Goal: Task Accomplishment & Management: Use online tool/utility

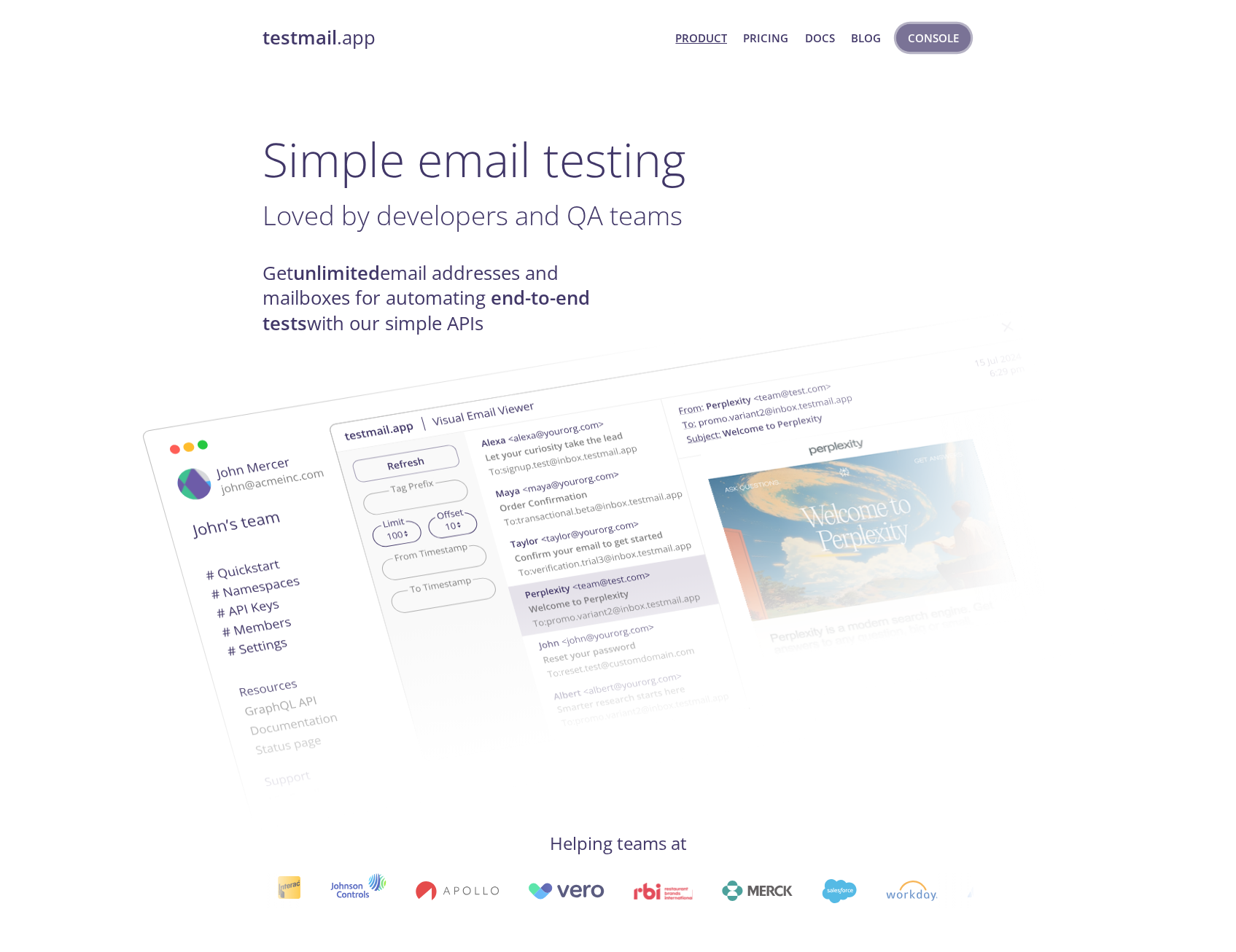
click at [937, 43] on span "Console" at bounding box center [933, 37] width 51 height 19
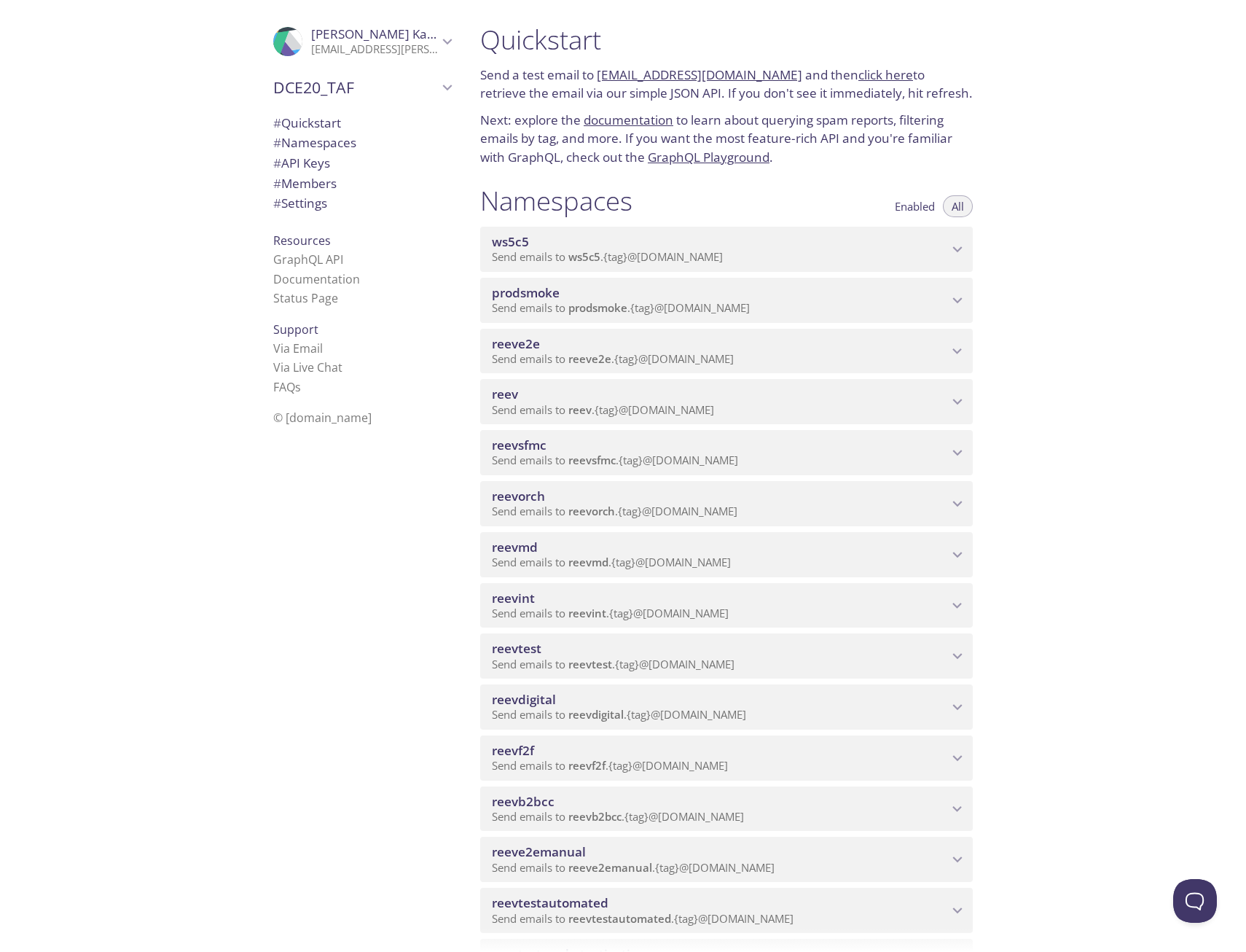
click at [541, 346] on span "reeve2e" at bounding box center [720, 344] width 457 height 16
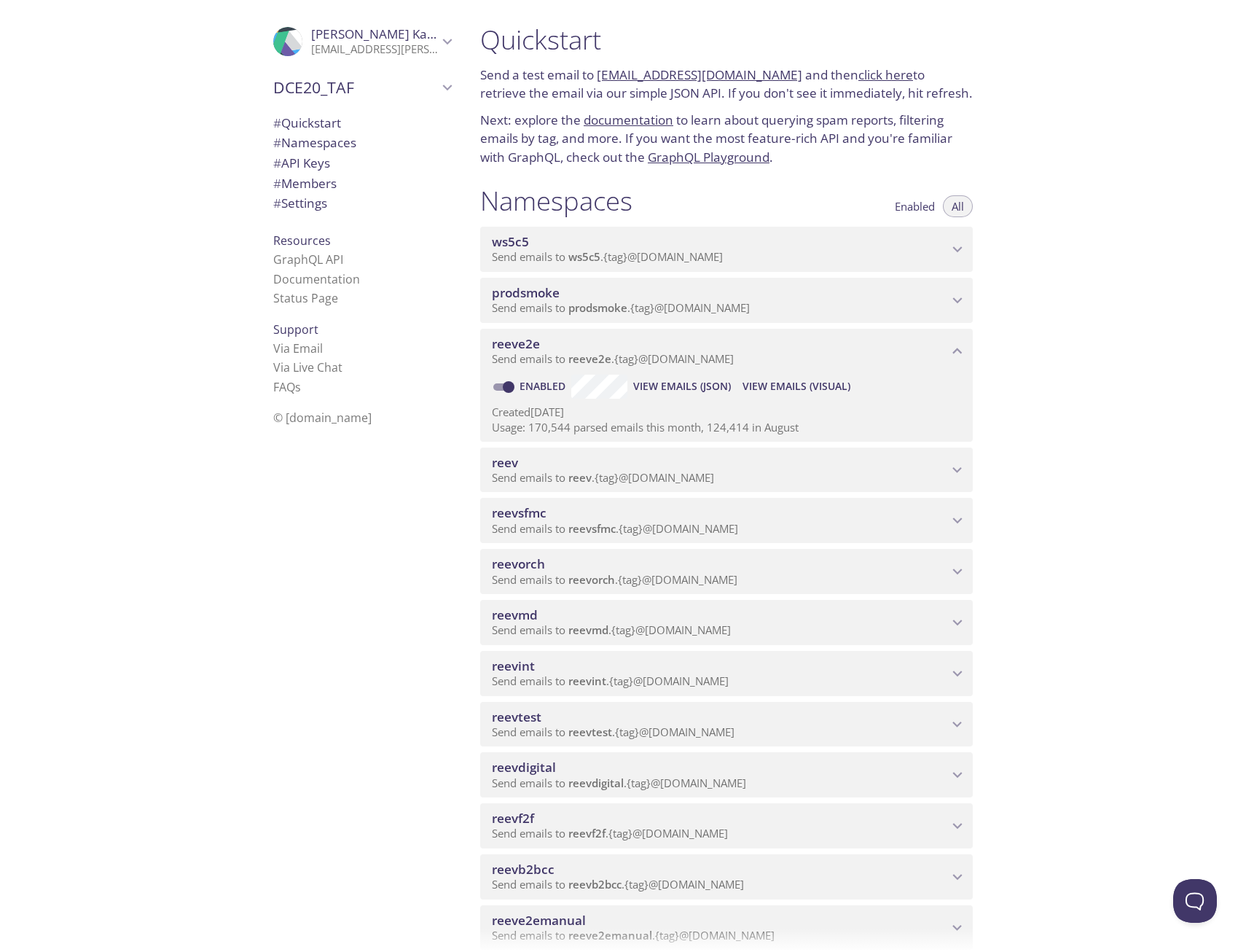
click at [783, 382] on span "View Emails (Visual)" at bounding box center [796, 386] width 108 height 17
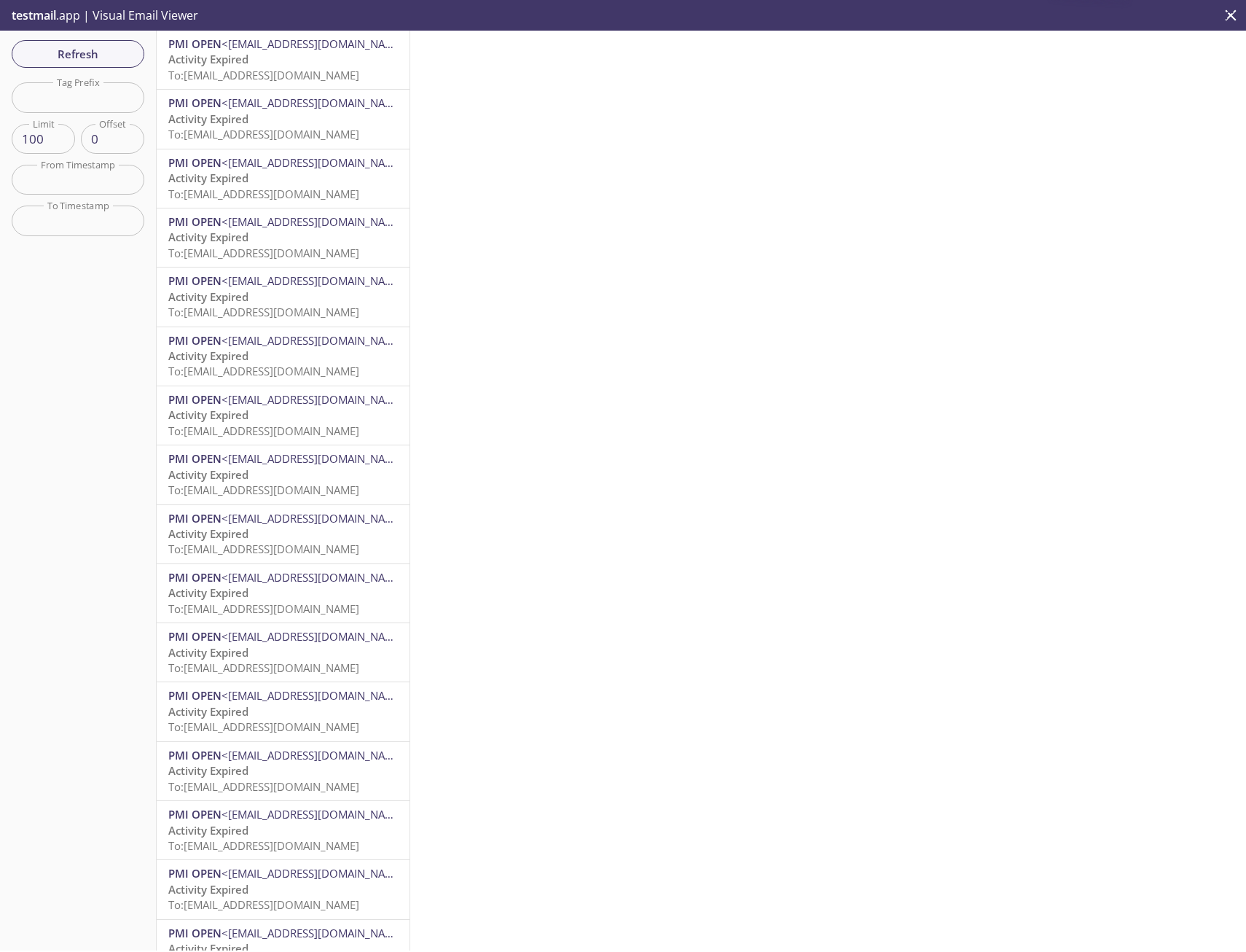
click at [309, 63] on p "Activity Expired To: [EMAIL_ADDRESS][DOMAIN_NAME]" at bounding box center [283, 67] width 230 height 31
